Goal: Task Accomplishment & Management: Use online tool/utility

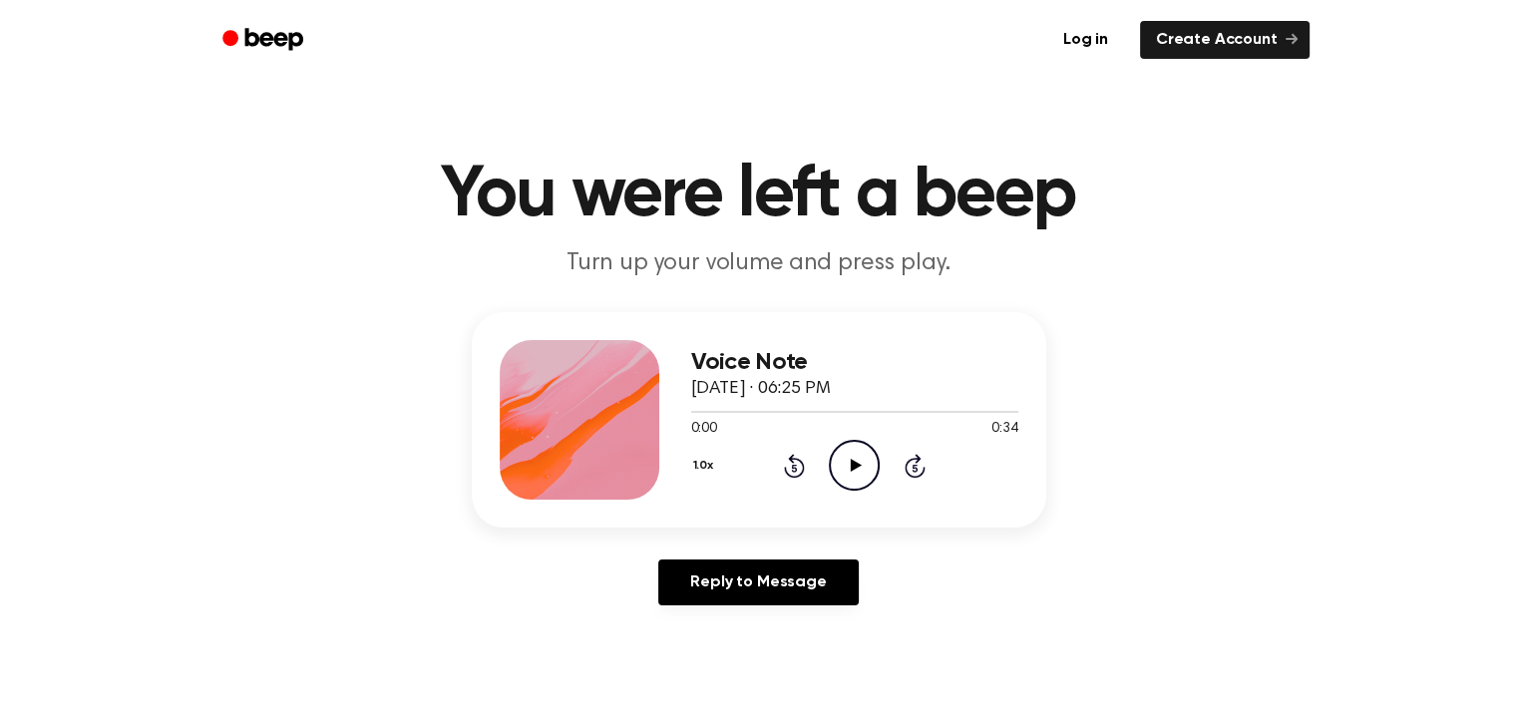
click at [853, 459] on icon "Play Audio" at bounding box center [854, 465] width 51 height 51
click at [1092, 40] on link "Log in" at bounding box center [1086, 40] width 85 height 46
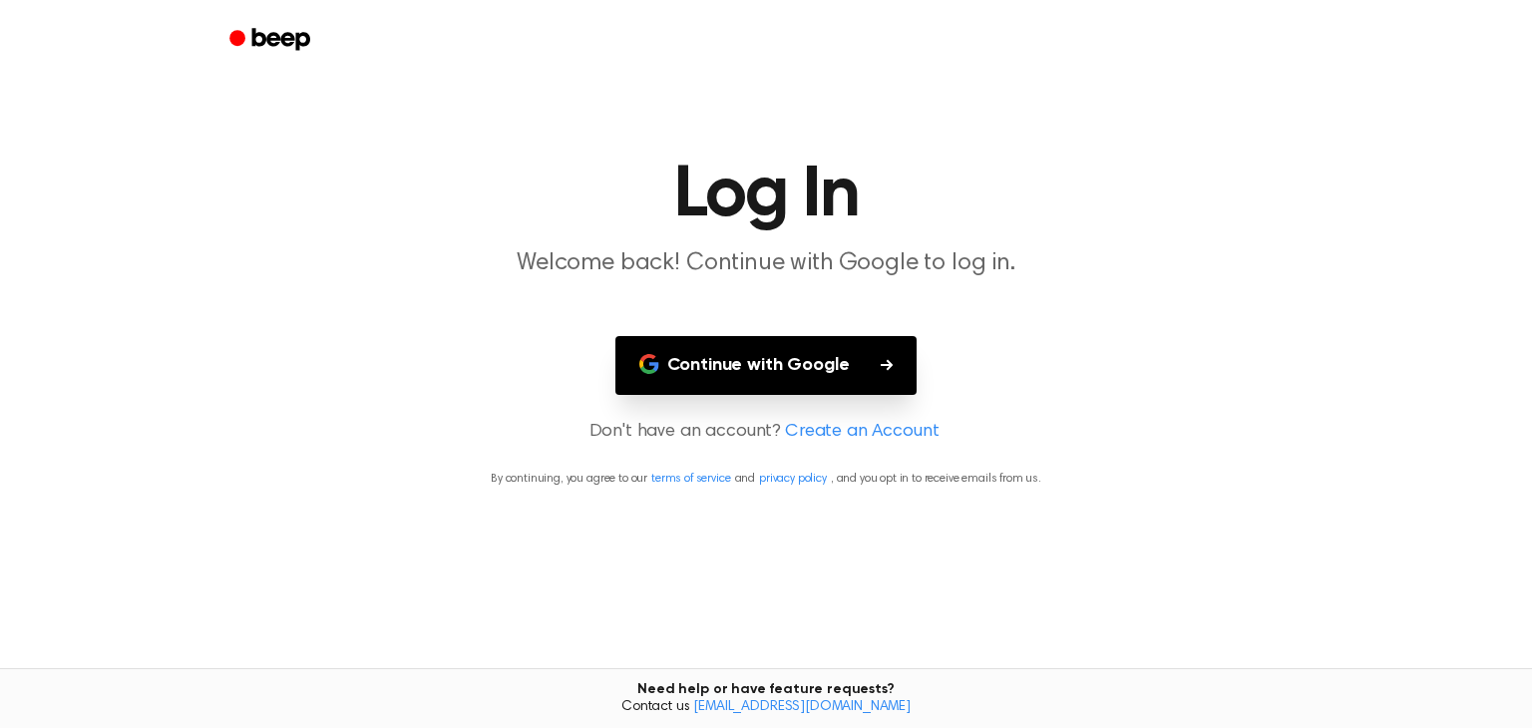
click at [802, 360] on button "Continue with Google" at bounding box center [767, 365] width 302 height 59
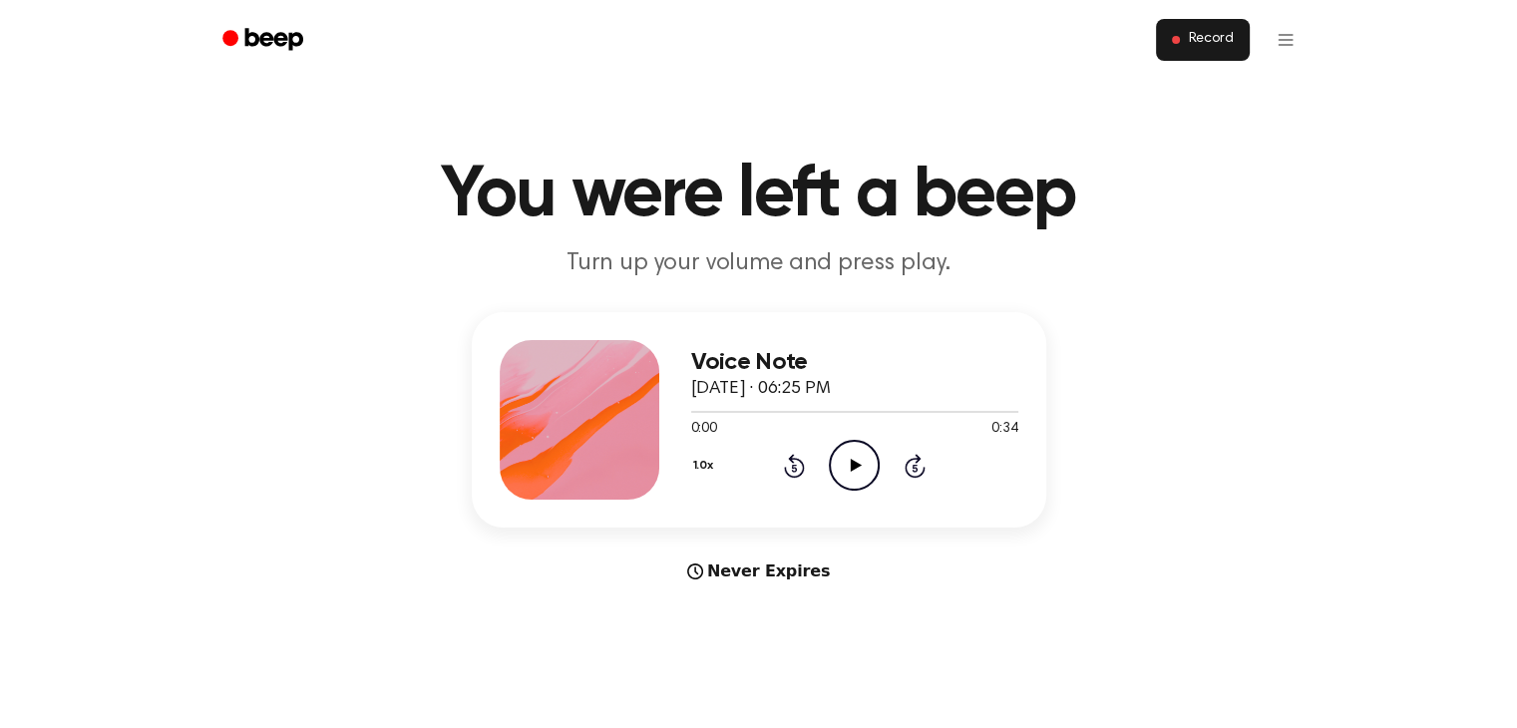
click at [1209, 37] on span "Record" at bounding box center [1210, 40] width 45 height 18
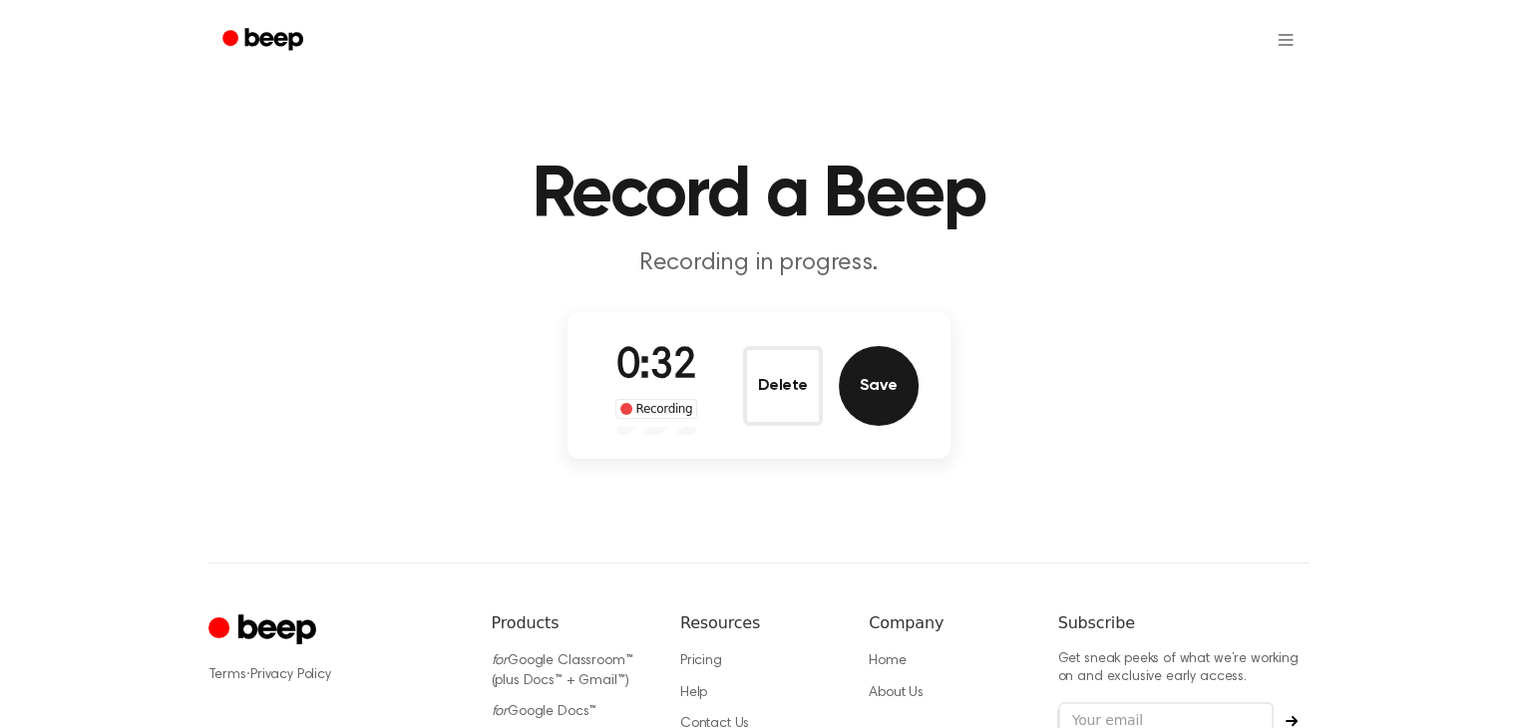
click at [878, 386] on button "Save" at bounding box center [879, 386] width 80 height 80
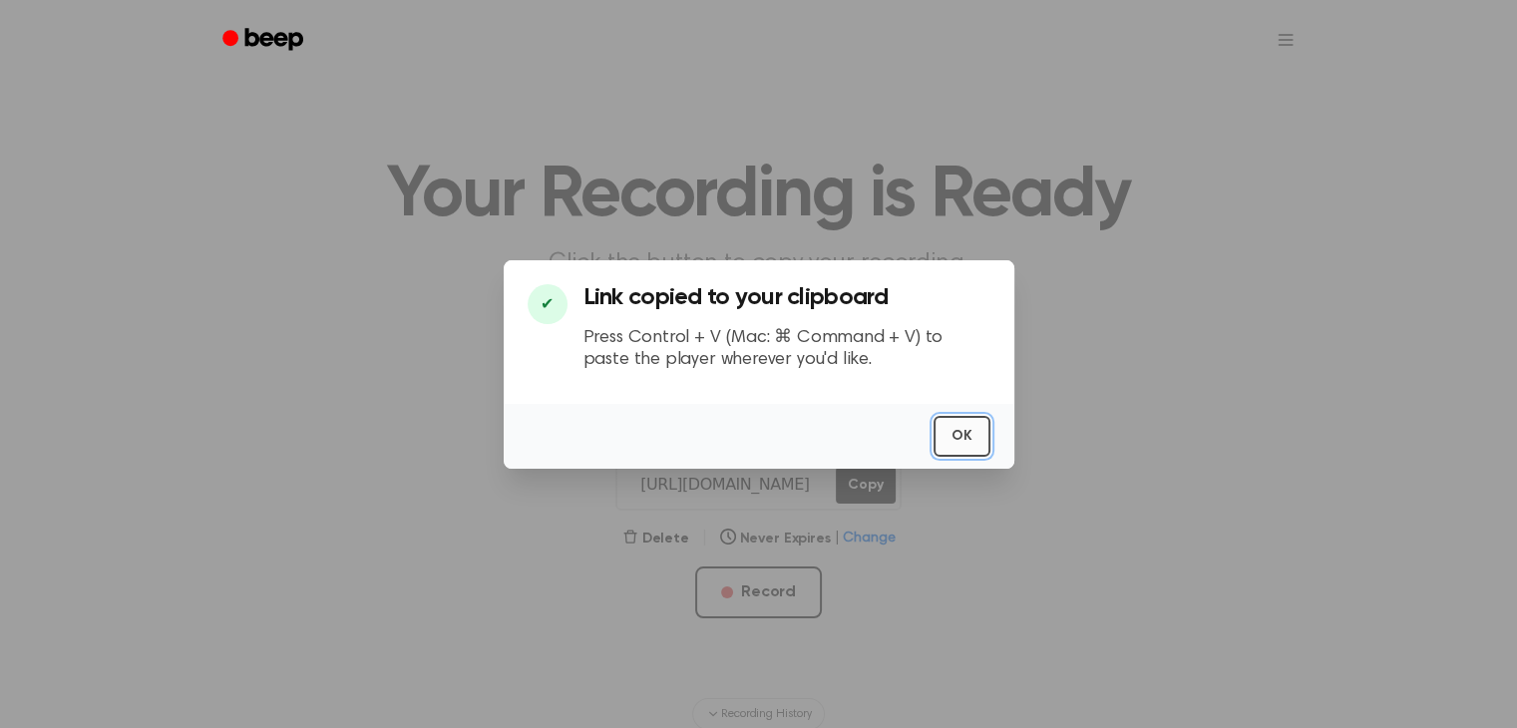
click at [958, 433] on button "OK" at bounding box center [962, 436] width 57 height 41
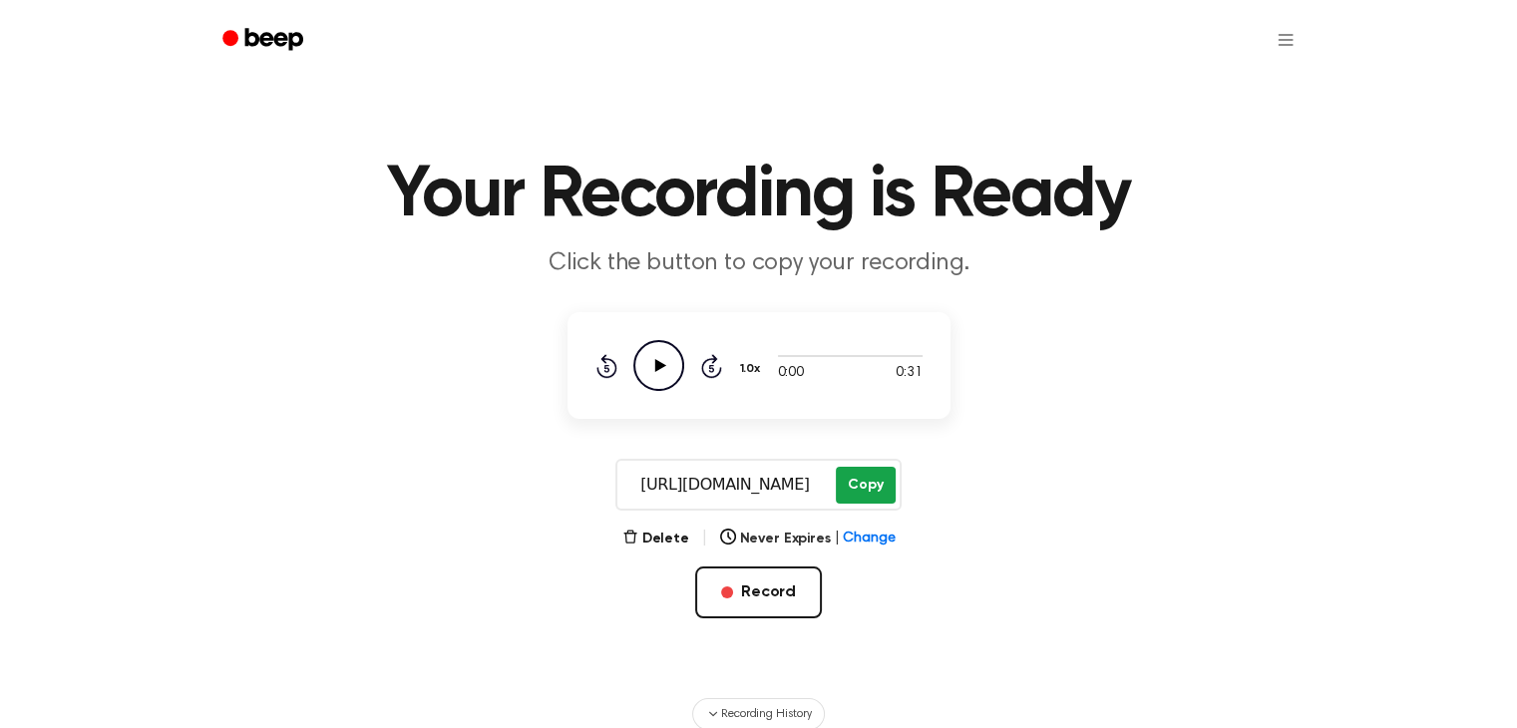
click at [864, 483] on button "Copy" at bounding box center [865, 485] width 59 height 37
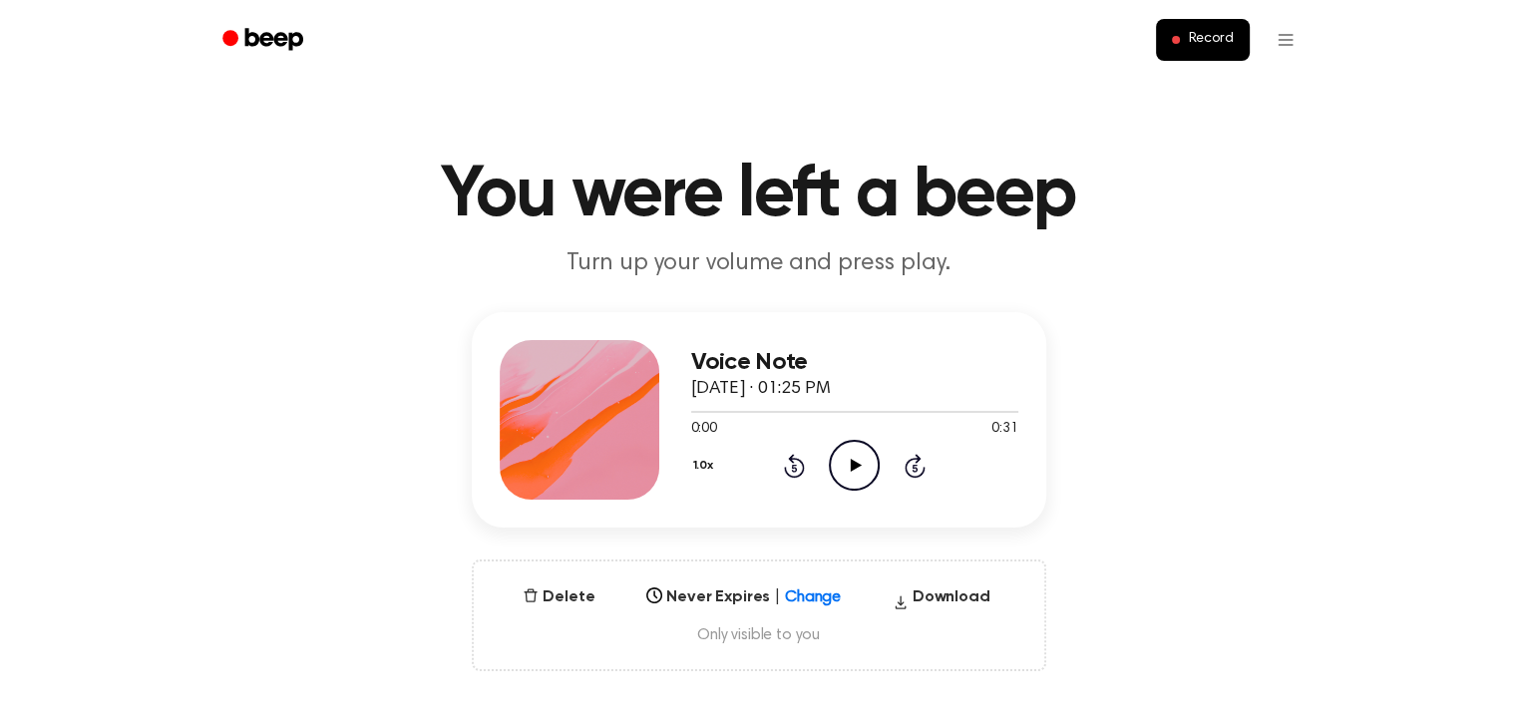
click at [854, 462] on icon at bounding box center [856, 465] width 11 height 13
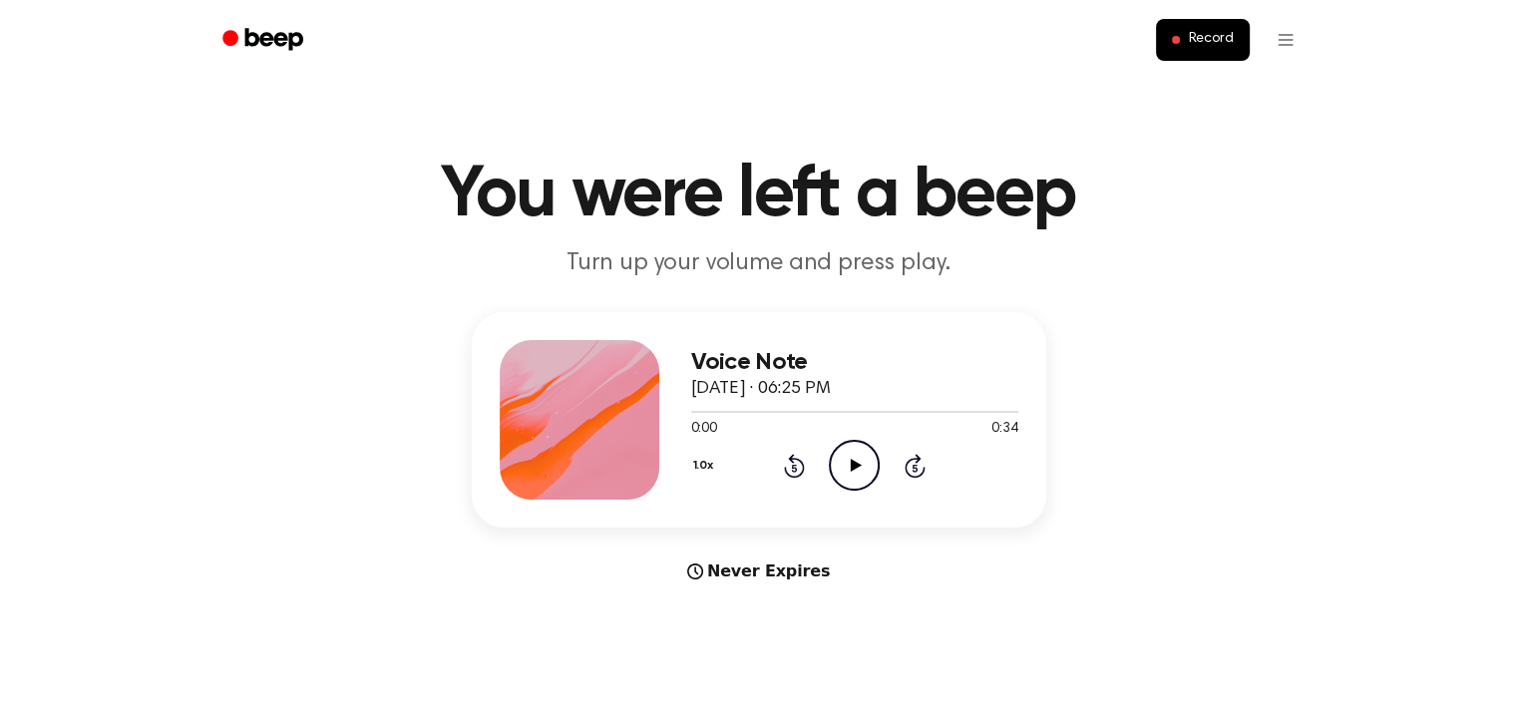
click at [852, 464] on icon at bounding box center [856, 465] width 11 height 13
click at [1429, 80] on main "You were left a beep Turn up your volume and press play. Voice Note September 1…" at bounding box center [758, 596] width 1517 height 1192
click at [1209, 41] on span "Record" at bounding box center [1210, 40] width 45 height 18
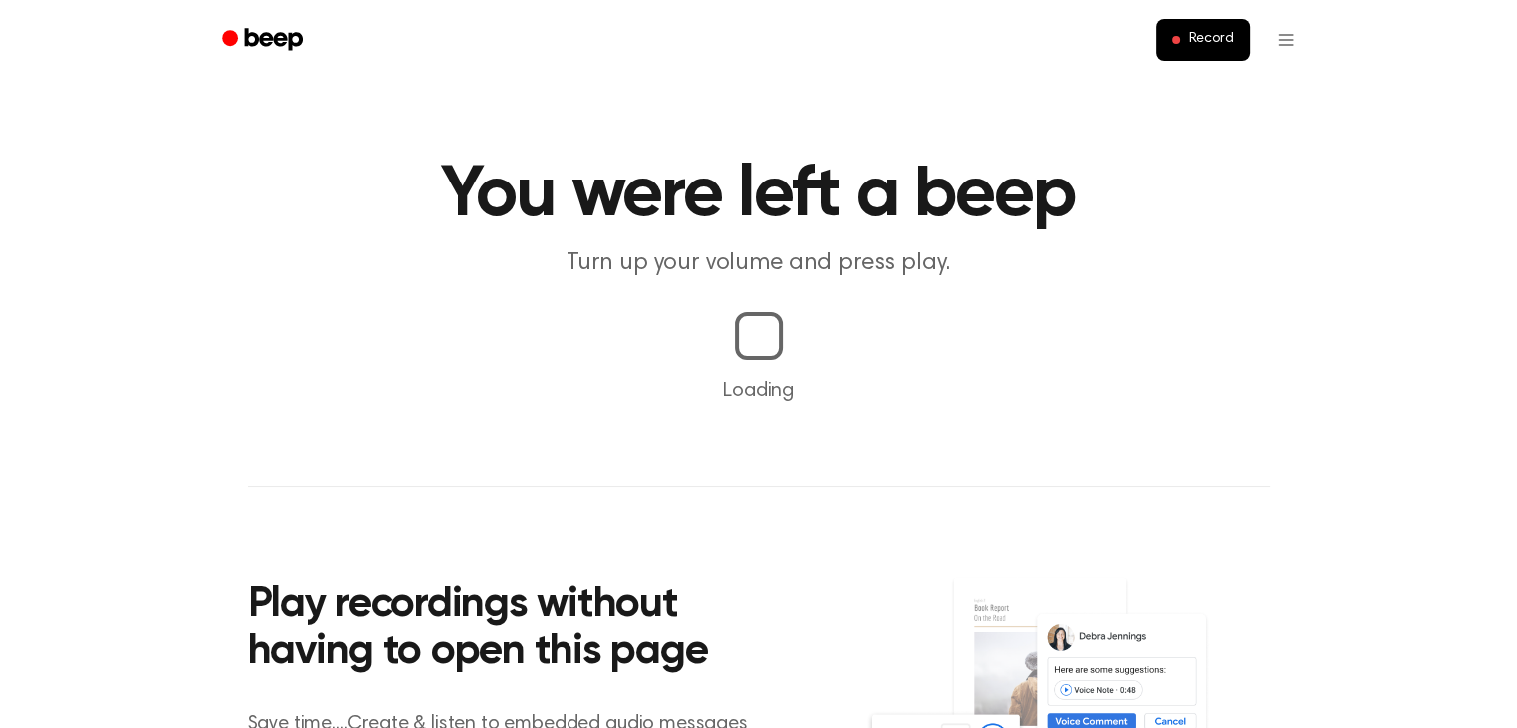
drag, startPoint x: 0, startPoint y: 0, endPoint x: 502, endPoint y: 235, distance: 554.3
click at [502, 235] on header "You were left a beep Turn up your volume and press play." at bounding box center [759, 220] width 1470 height 121
